Goal: Task Accomplishment & Management: Manage account settings

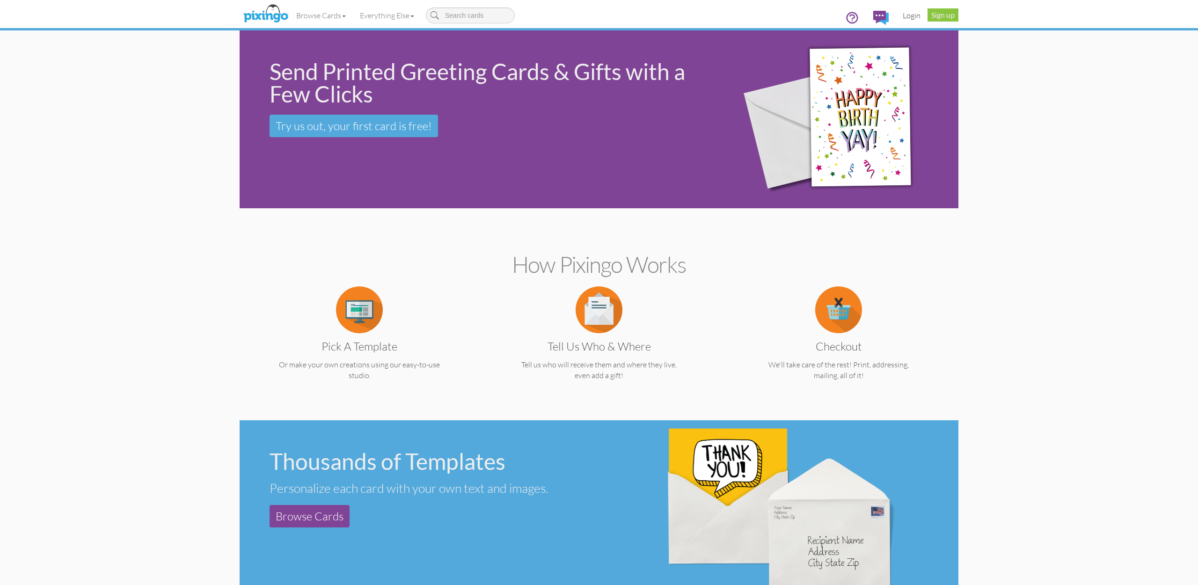
click at [913, 18] on link "Login" at bounding box center [911, 15] width 32 height 23
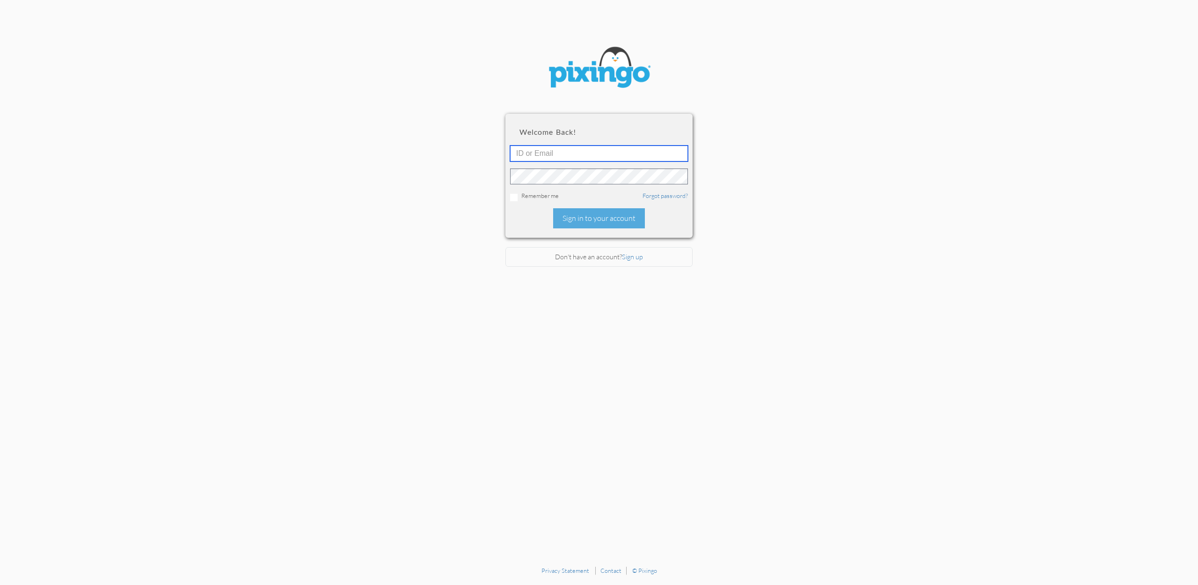
type input "[EMAIL_ADDRESS][DOMAIN_NAME]"
click at [589, 216] on div "Sign in to your account" at bounding box center [599, 218] width 92 height 20
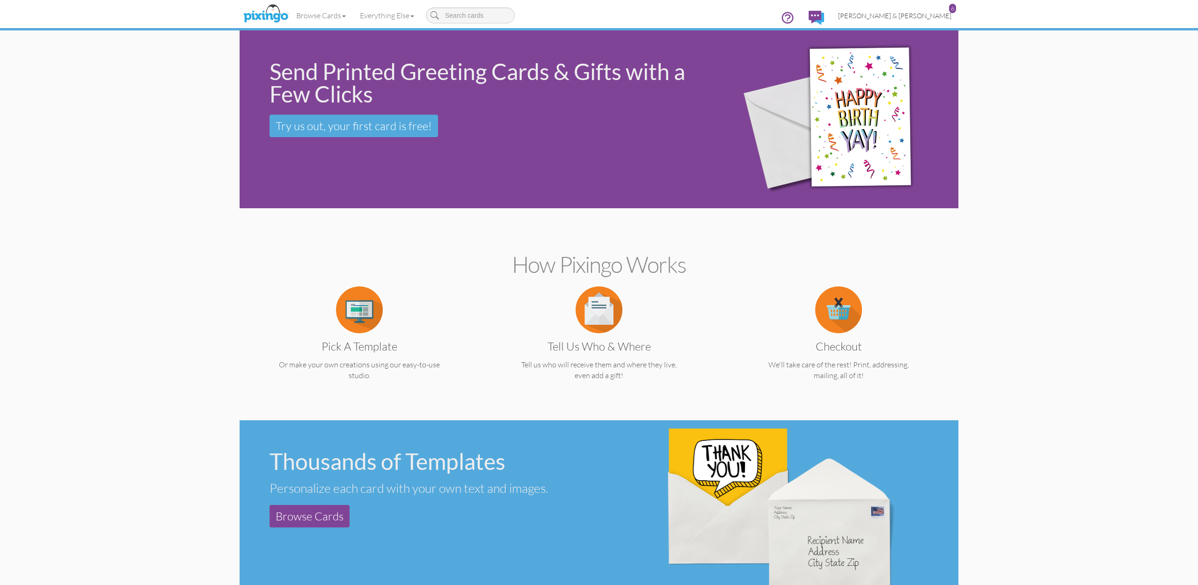
click at [908, 15] on span "[PERSON_NAME] & [PERSON_NAME]" at bounding box center [894, 16] width 113 height 8
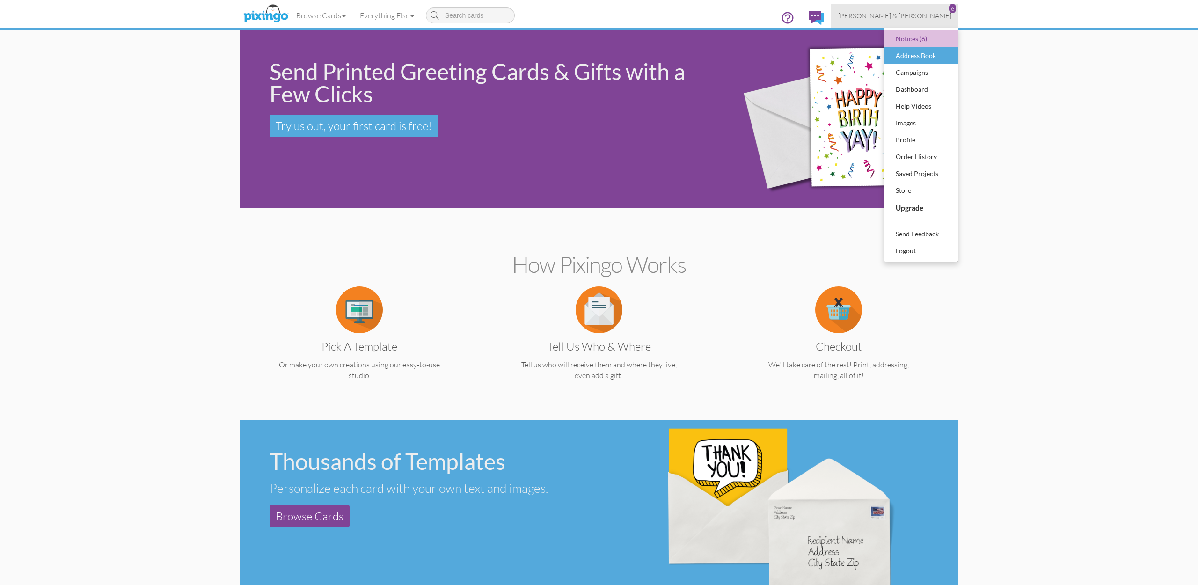
click at [916, 53] on div "Address Book" at bounding box center [920, 56] width 55 height 14
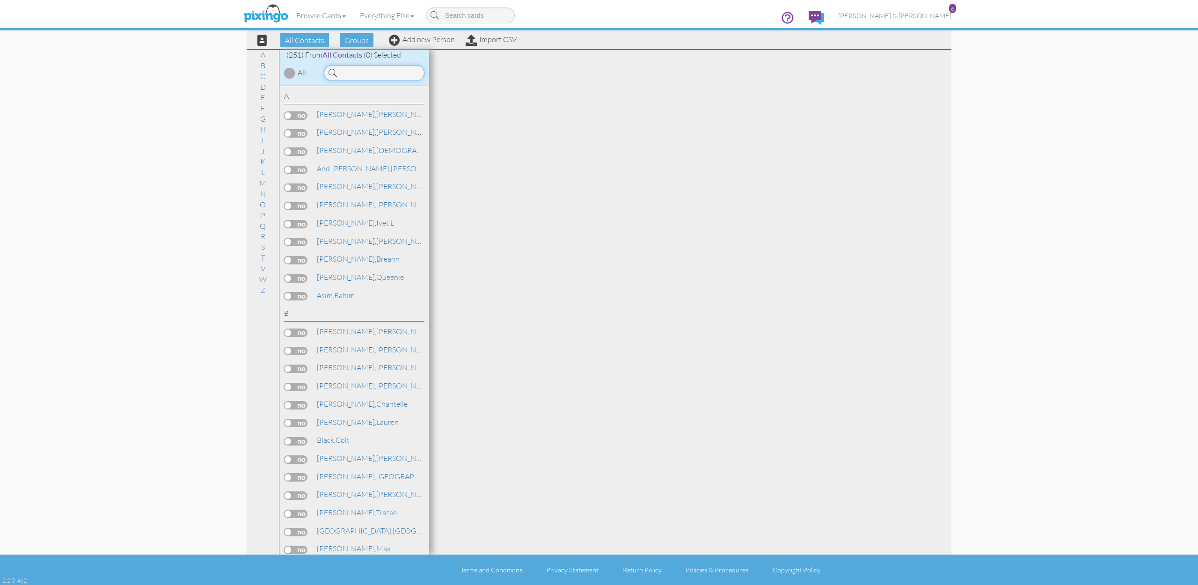
click at [397, 70] on input at bounding box center [374, 73] width 101 height 16
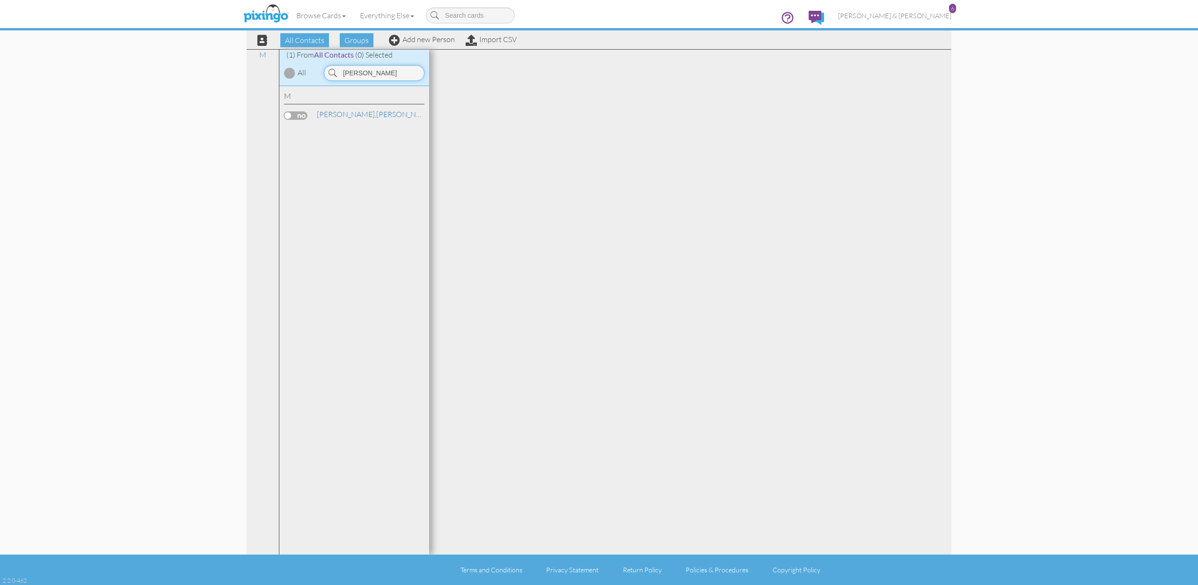
type input "[PERSON_NAME]"
drag, startPoint x: 397, startPoint y: 70, endPoint x: 376, endPoint y: 118, distance: 53.2
click at [376, 118] on div "[PERSON_NAME], [PERSON_NAME]" at bounding box center [354, 116] width 140 height 14
click at [368, 117] on link "[PERSON_NAME], [PERSON_NAME]" at bounding box center [375, 114] width 119 height 11
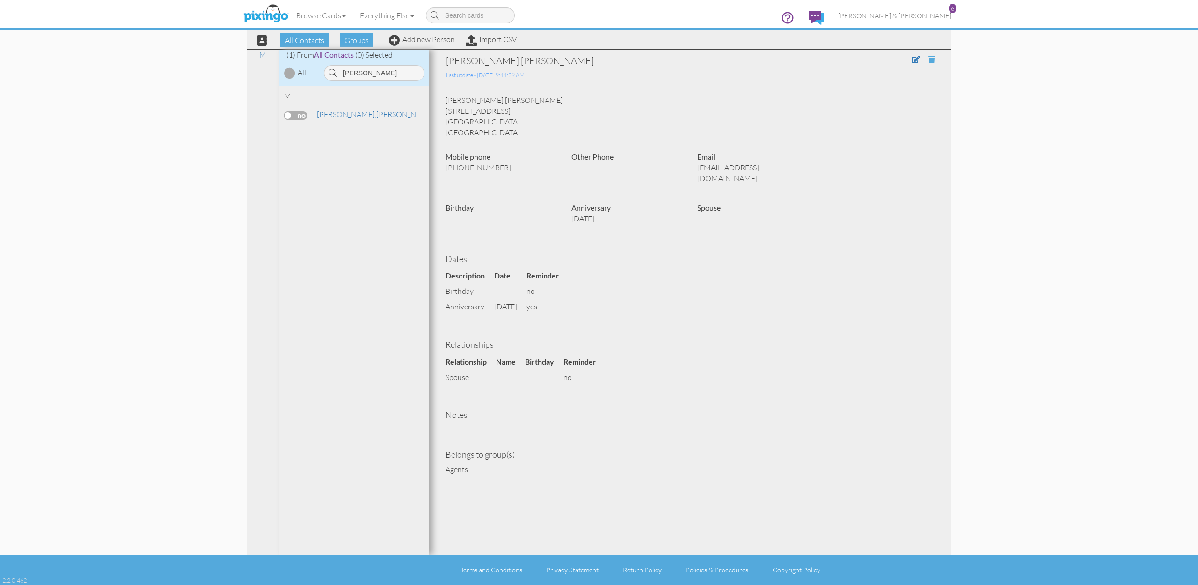
click at [930, 58] on span at bounding box center [931, 59] width 7 height 7
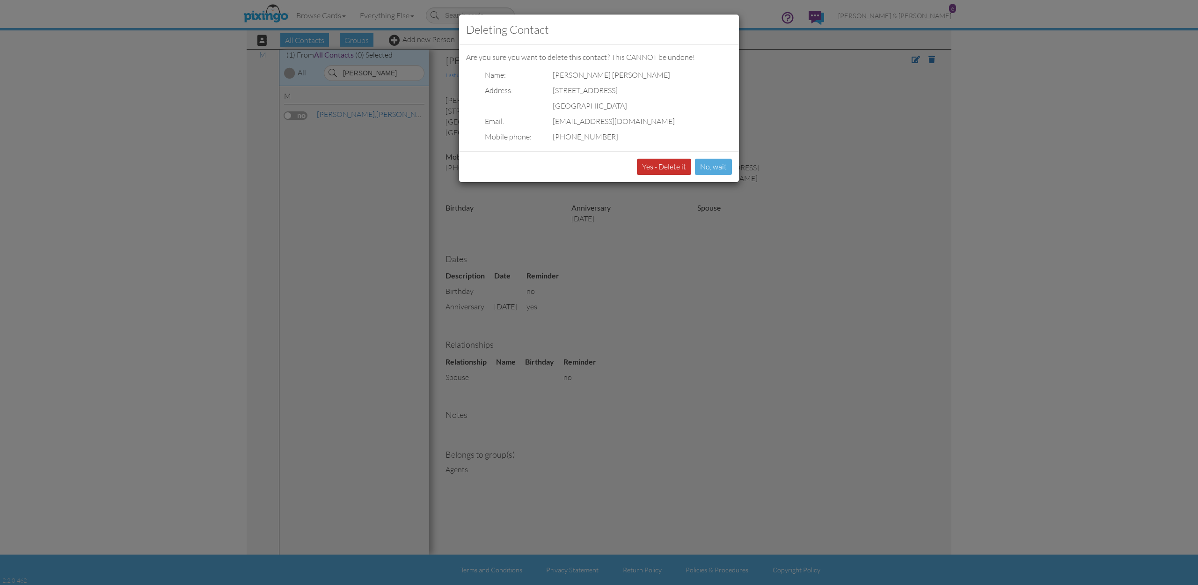
click at [684, 165] on button "Yes - Delete it" at bounding box center [664, 167] width 54 height 16
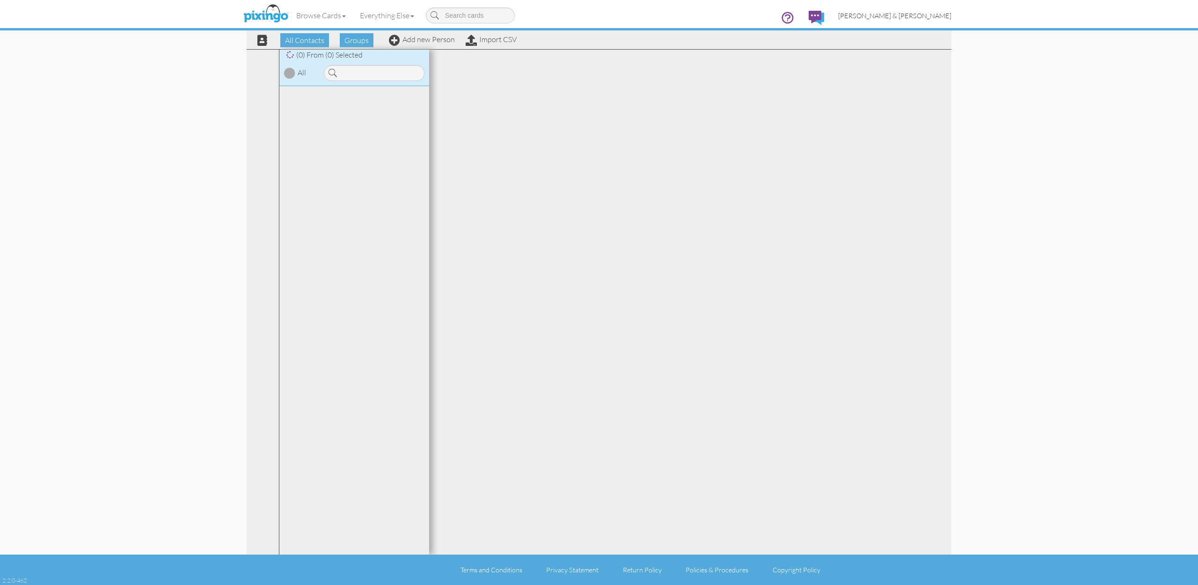
click at [914, 16] on span "[PERSON_NAME] & [PERSON_NAME]" at bounding box center [894, 16] width 113 height 8
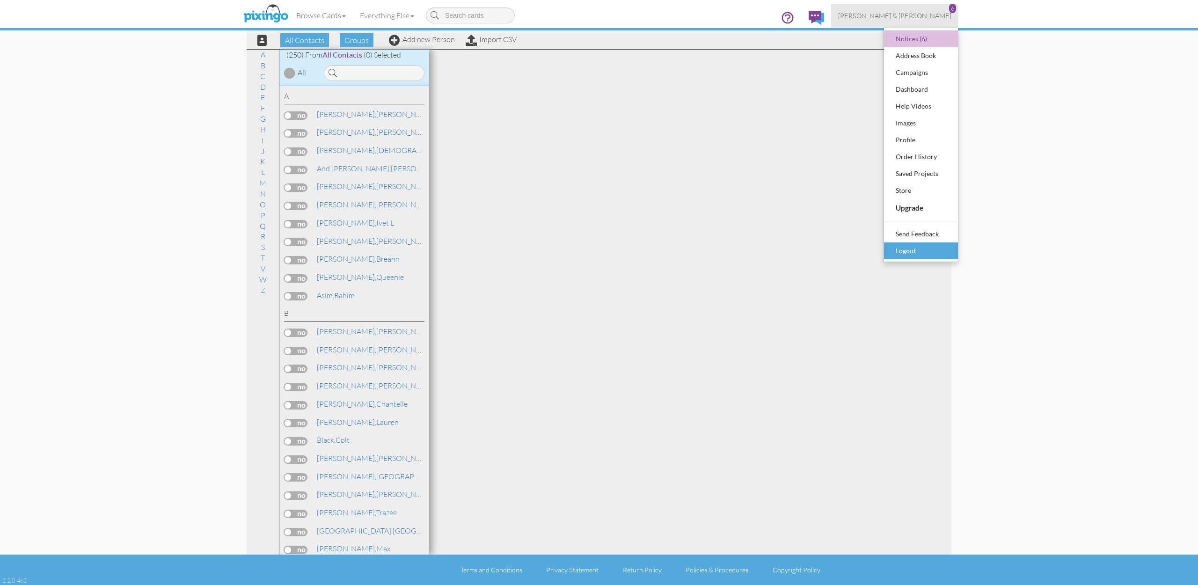
click at [903, 250] on div "Logout" at bounding box center [920, 251] width 55 height 14
